Goal: Task Accomplishment & Management: Manage account settings

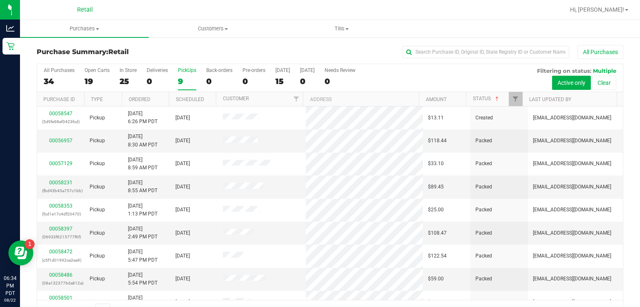
click at [482, 90] on div "All Purchases 34 Open Carts 19 In Store 25 Deliveries 0 PickUps 9 Back-orders 0…" at bounding box center [330, 78] width 586 height 28
click at [478, 98] on link "Status" at bounding box center [486, 99] width 27 height 6
click at [474, 98] on link "Status" at bounding box center [486, 99] width 27 height 6
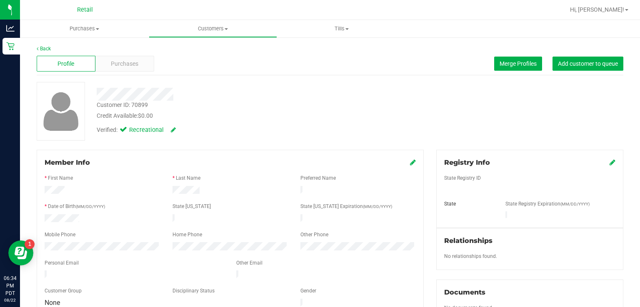
click at [123, 61] on span "Purchases" at bounding box center [124, 64] width 27 height 9
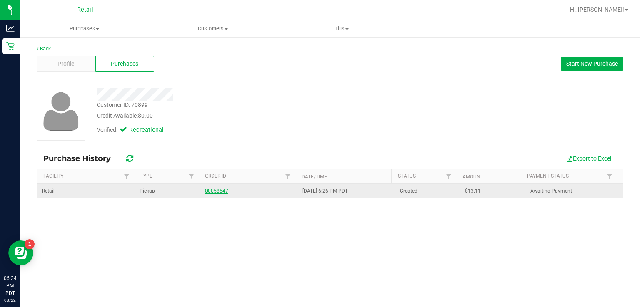
click at [208, 191] on link "00058547" at bounding box center [216, 191] width 23 height 6
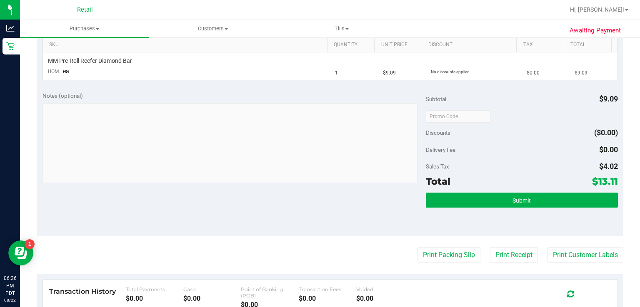
scroll to position [229, 0]
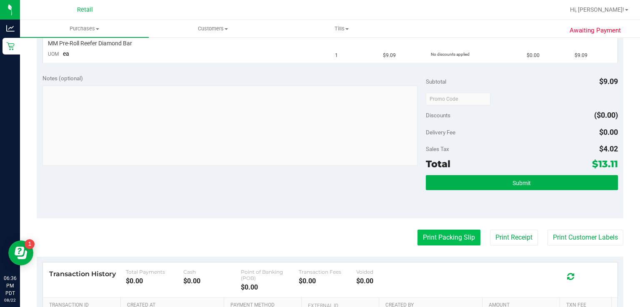
click at [417, 234] on button "Print Packing Slip" at bounding box center [448, 238] width 63 height 16
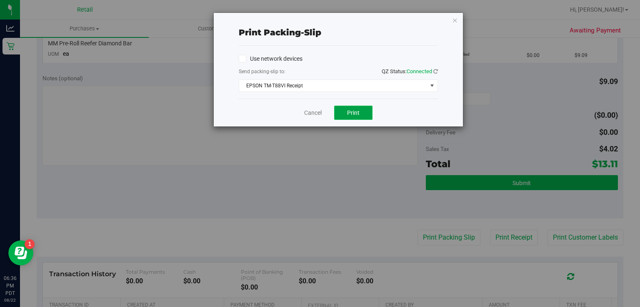
click at [347, 107] on button "Print" at bounding box center [353, 113] width 38 height 14
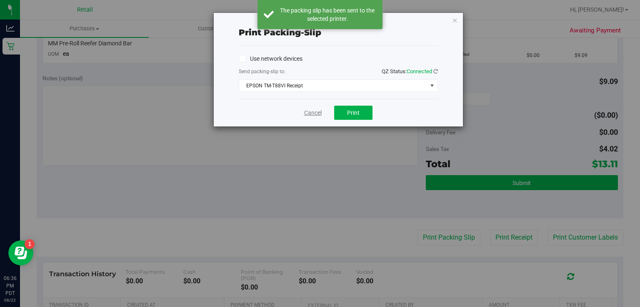
click at [310, 115] on link "Cancel" at bounding box center [312, 113] width 17 height 9
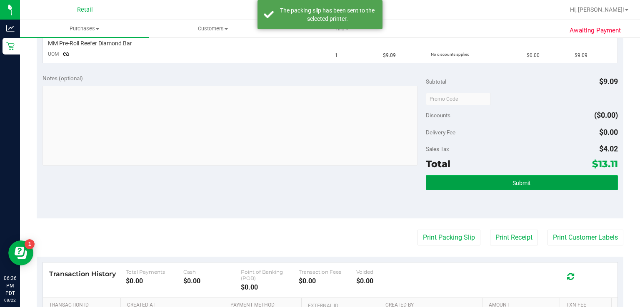
click at [470, 175] on button "Submit" at bounding box center [522, 182] width 192 height 15
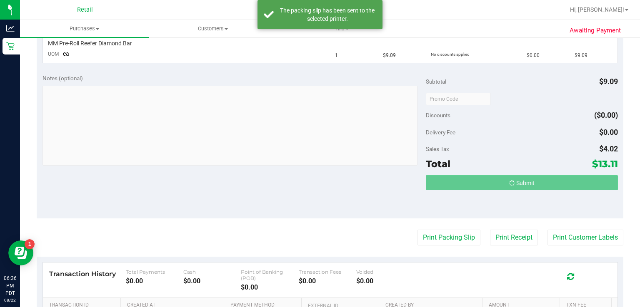
scroll to position [230, 0]
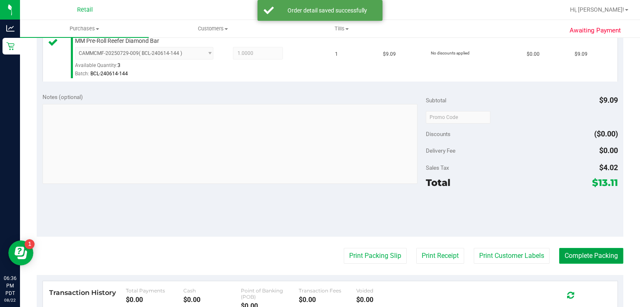
click at [591, 256] on button "Complete Packing" at bounding box center [591, 256] width 64 height 16
